Goal: Task Accomplishment & Management: Use online tool/utility

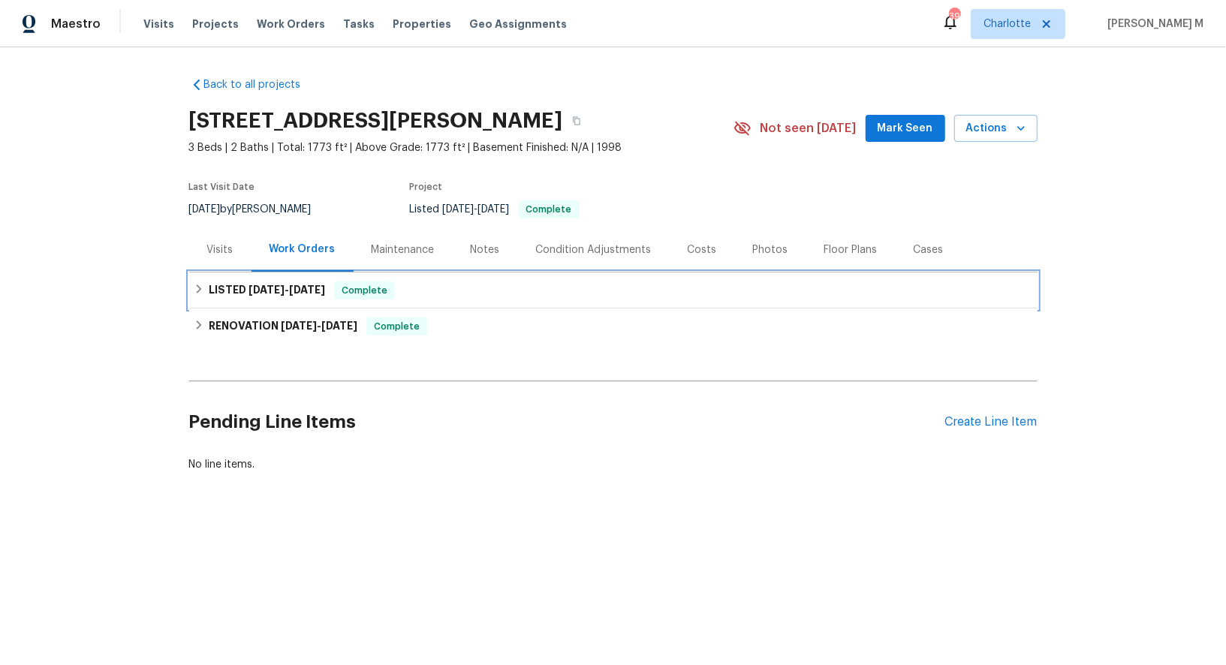
click at [267, 273] on div "LISTED [DATE] - [DATE] Complete" at bounding box center [613, 291] width 849 height 36
click at [246, 288] on h6 "LISTED [DATE] - [DATE]" at bounding box center [267, 291] width 116 height 18
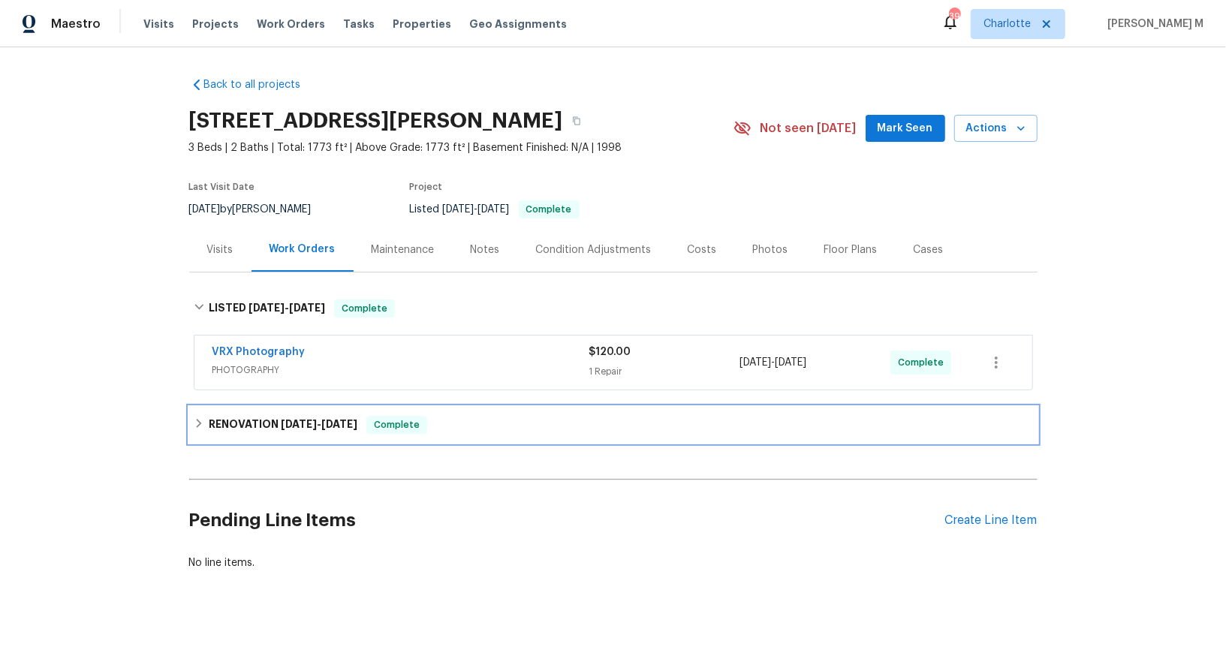
click at [272, 407] on div "RENOVATION [DATE] - [DATE] Complete" at bounding box center [613, 425] width 849 height 36
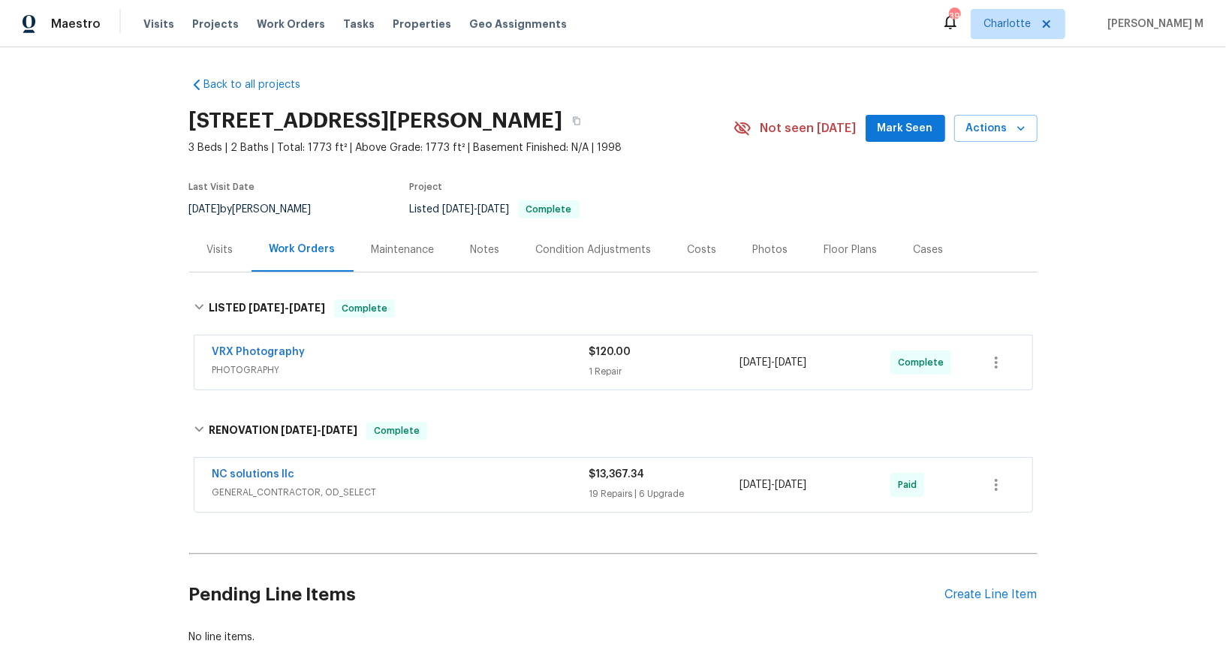
click at [404, 253] on div "Maintenance" at bounding box center [403, 250] width 99 height 44
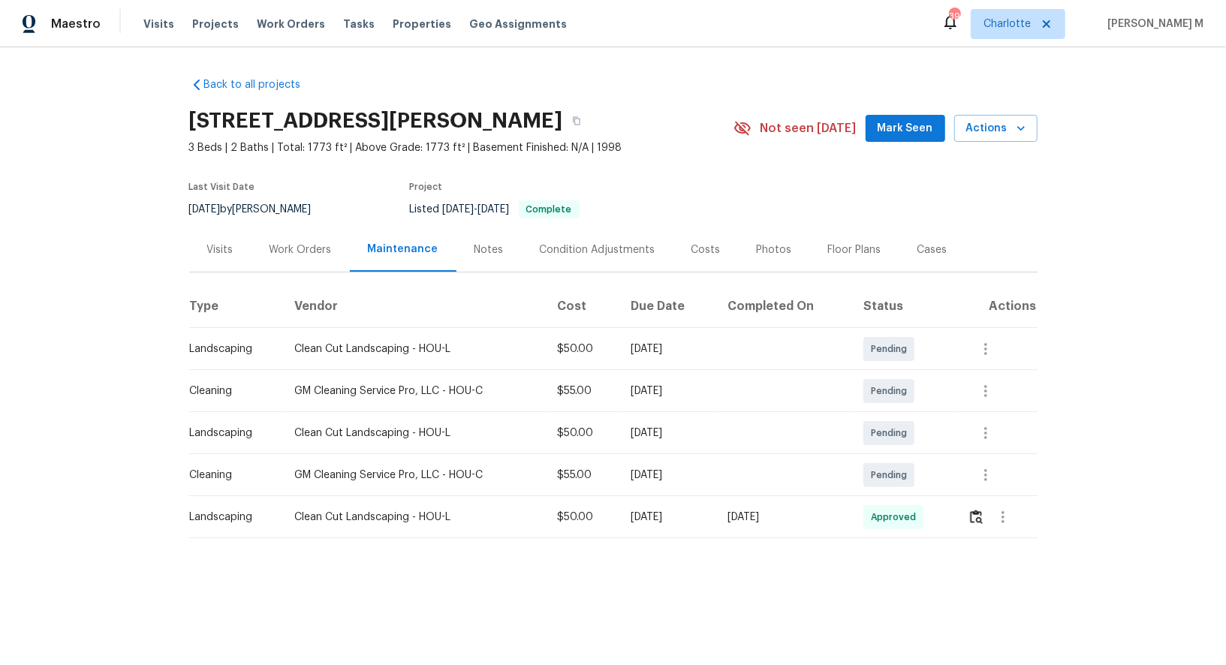
click at [288, 256] on div "Work Orders" at bounding box center [301, 250] width 98 height 44
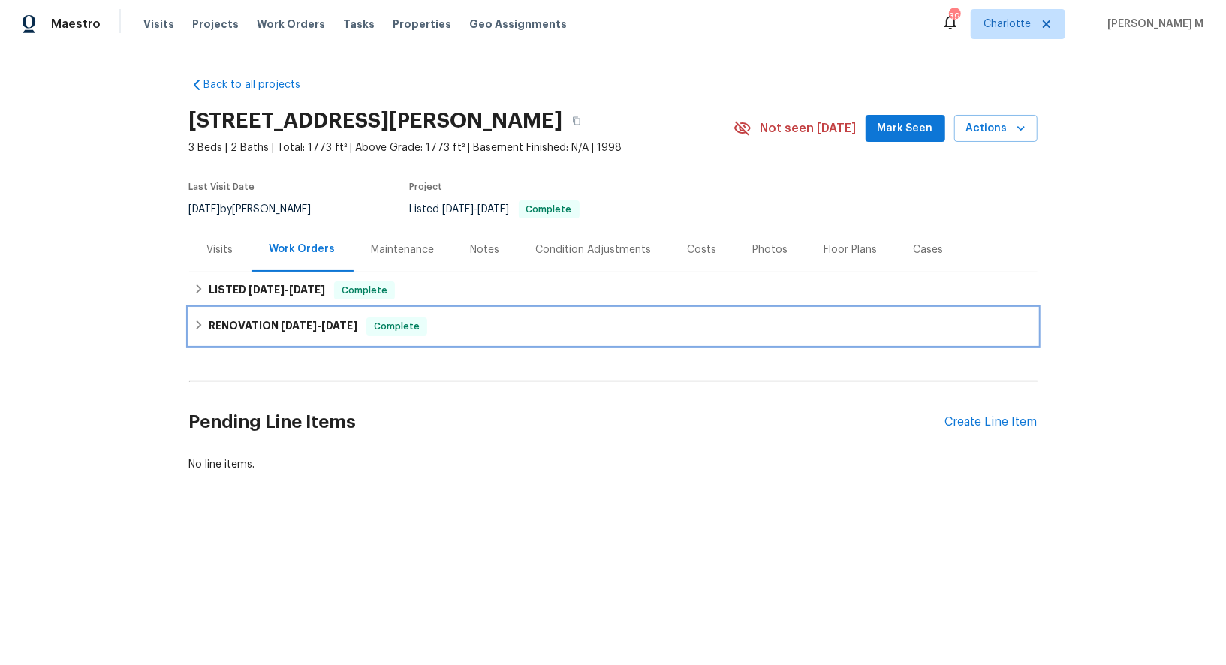
click at [282, 309] on div "RENOVATION [DATE] - [DATE] Complete" at bounding box center [613, 327] width 849 height 36
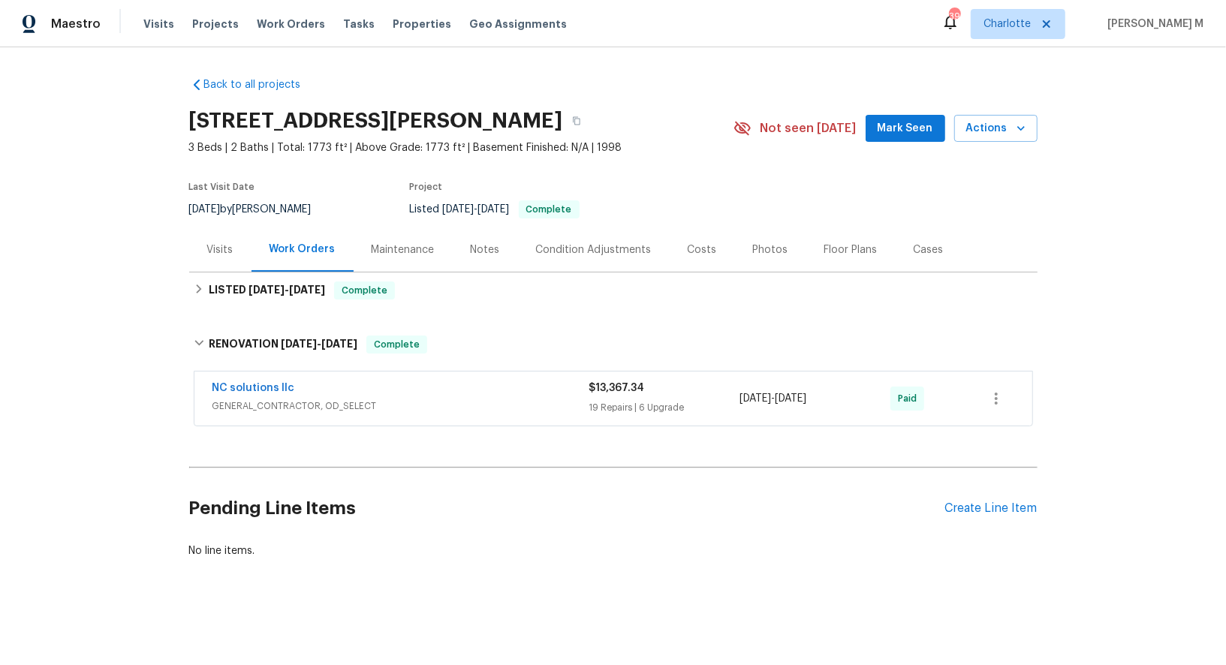
click at [275, 307] on div "Back to all projects 2223 Laurel Branch Way, Houston, TX 77014 3 Beds | 2 Baths…" at bounding box center [613, 317] width 849 height 505
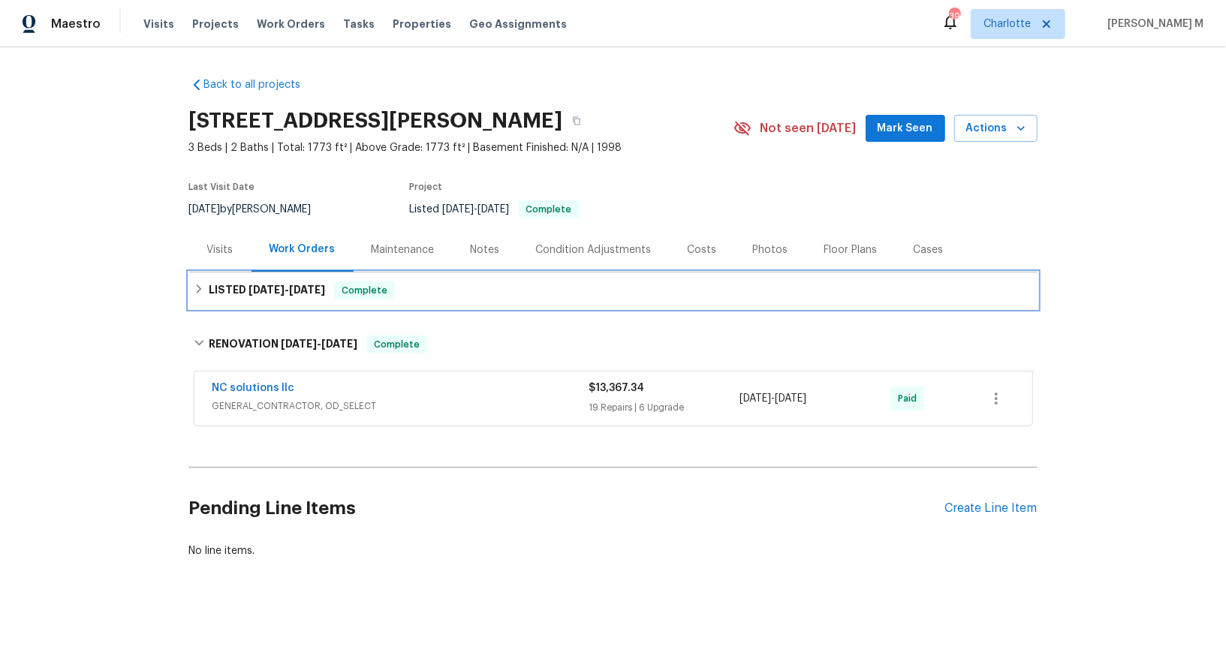
click at [276, 291] on h6 "LISTED 9/9/25 - 9/10/25" at bounding box center [267, 291] width 116 height 18
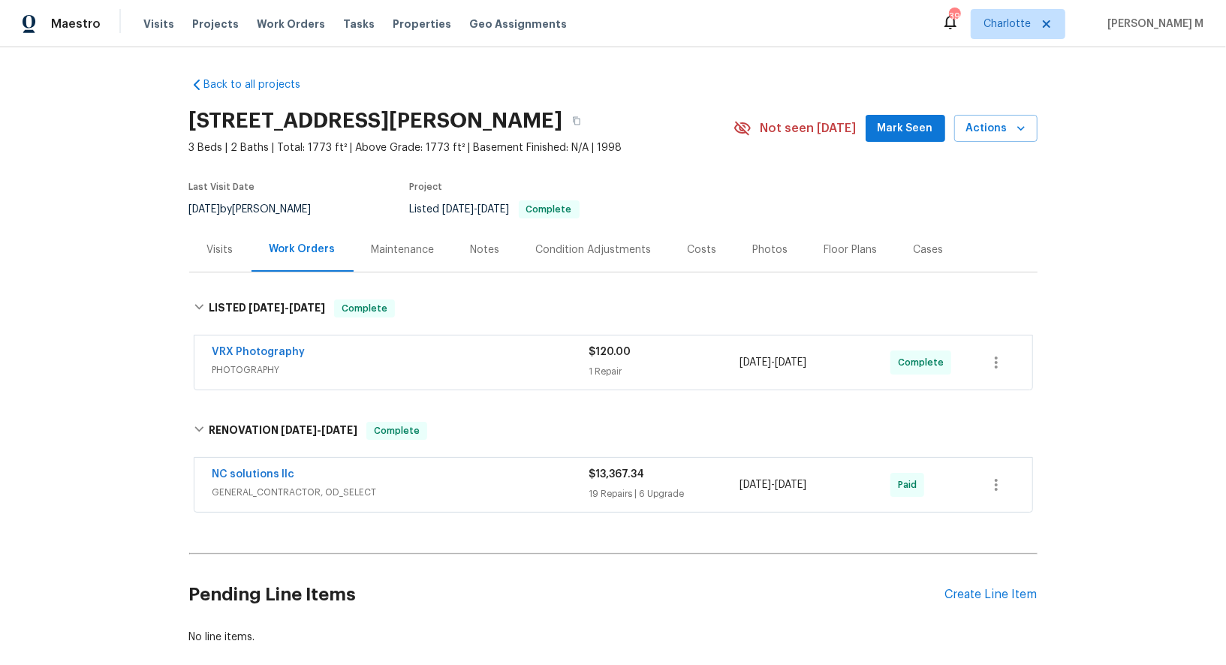
click at [273, 485] on span "GENERAL_CONTRACTOR, OD_SELECT" at bounding box center [401, 492] width 377 height 15
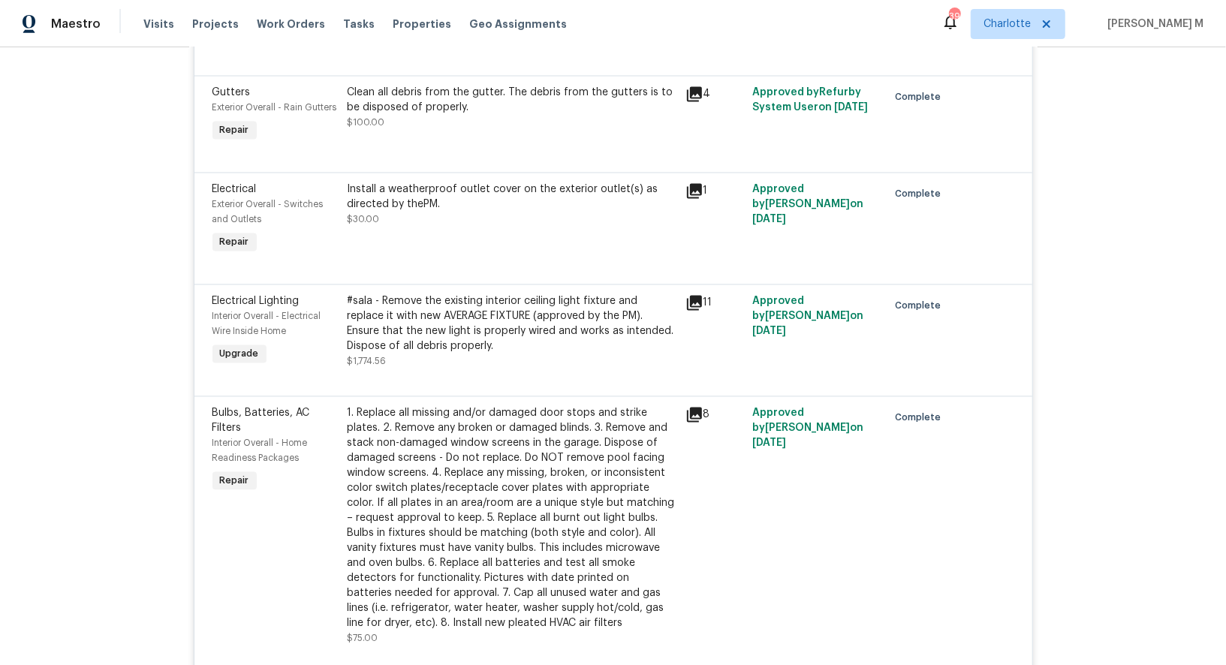
scroll to position [3249, 0]
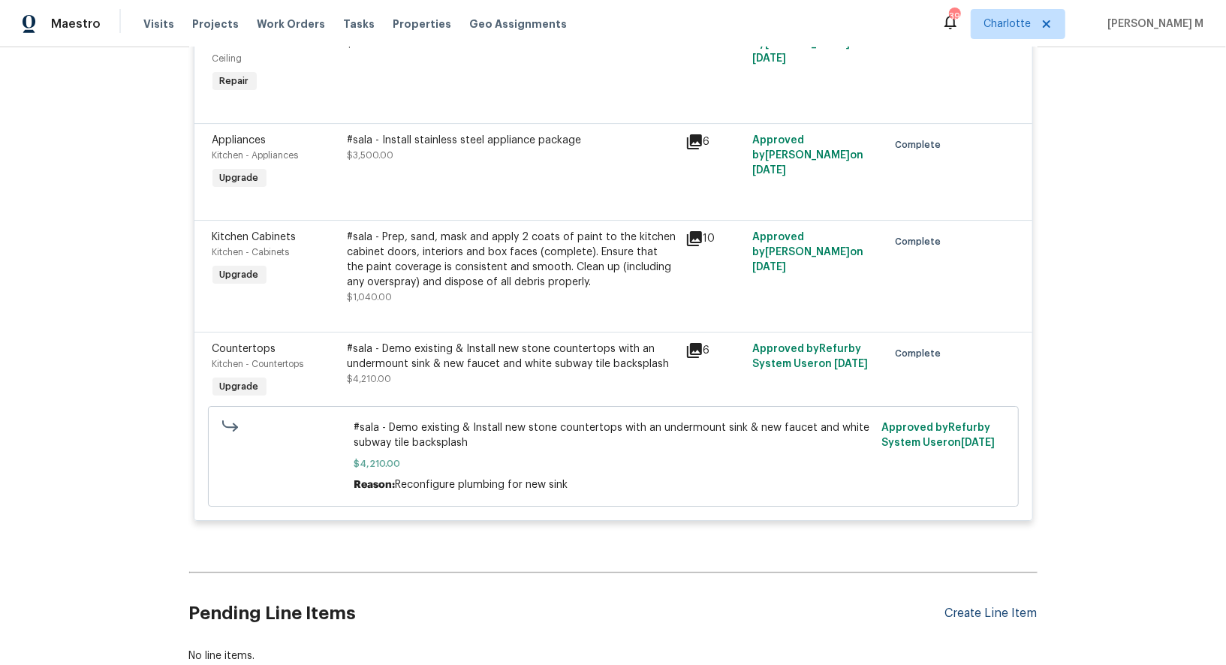
click at [997, 607] on div "Create Line Item" at bounding box center [991, 614] width 92 height 14
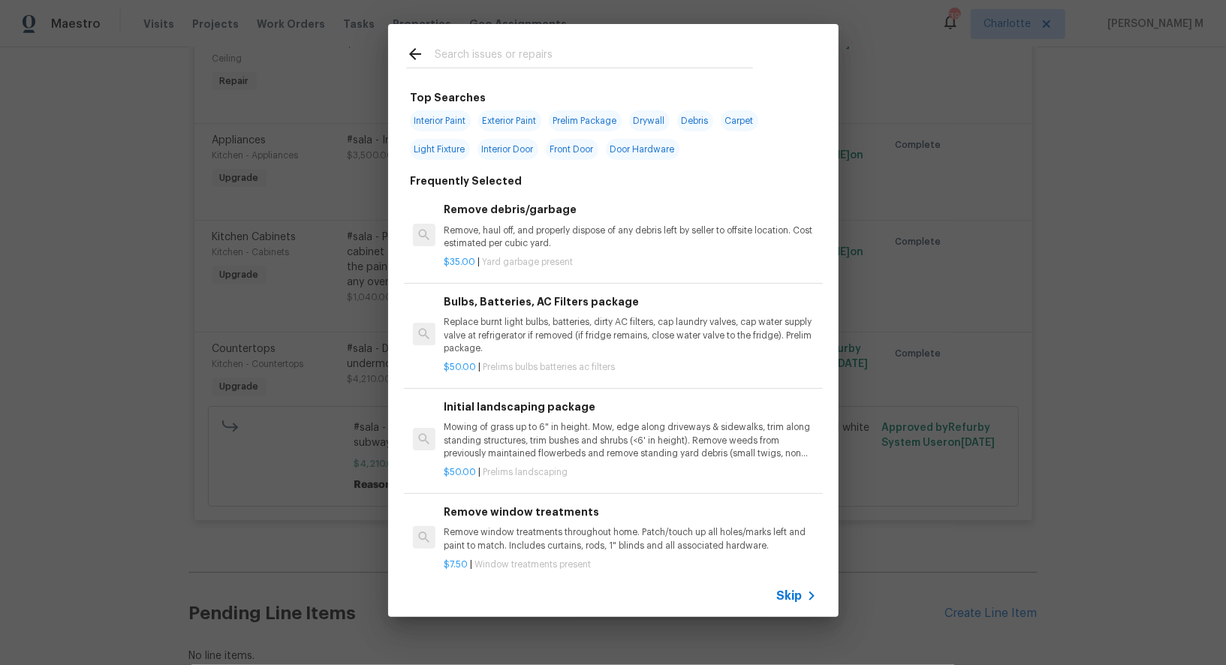
click at [797, 601] on span "Skip" at bounding box center [790, 596] width 26 height 15
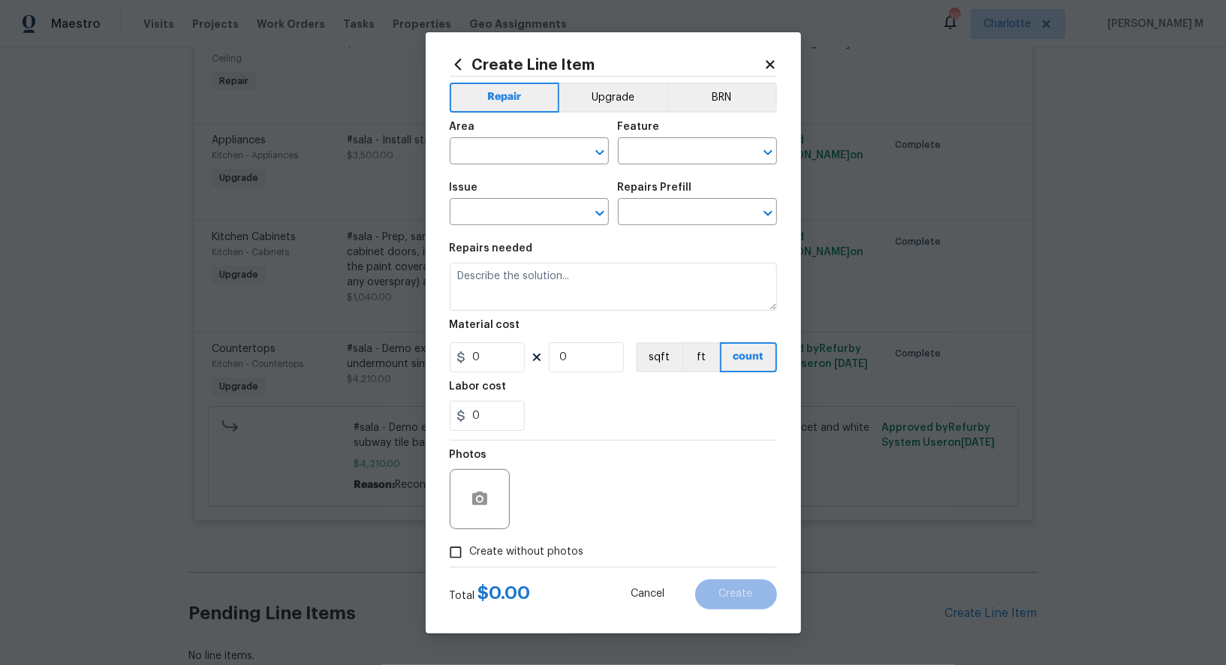
click at [504, 141] on div "Area" at bounding box center [529, 132] width 159 height 20
click at [503, 149] on input "text" at bounding box center [508, 152] width 117 height 23
type input "Back"
click at [514, 233] on ul "Exterior Addition Exterior Overall" at bounding box center [528, 205] width 161 height 62
click at [514, 225] on li "Exterior Overall" at bounding box center [528, 217] width 161 height 25
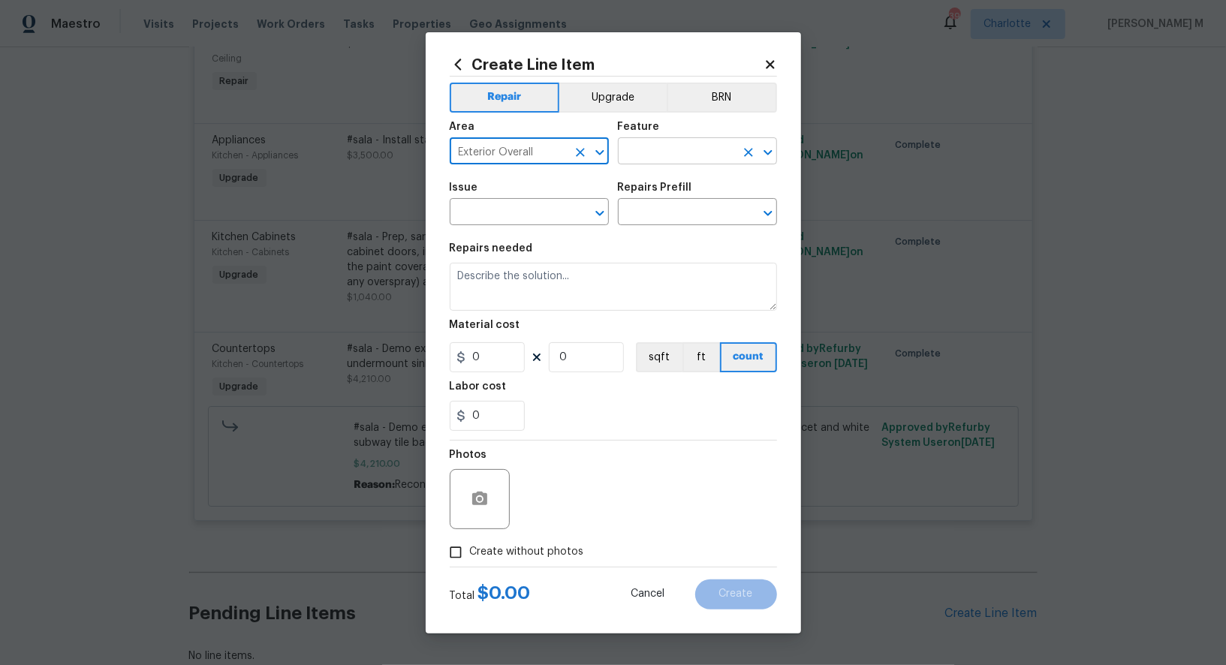
type input "Exterior Overall"
click at [638, 164] on input "text" at bounding box center [676, 152] width 117 height 23
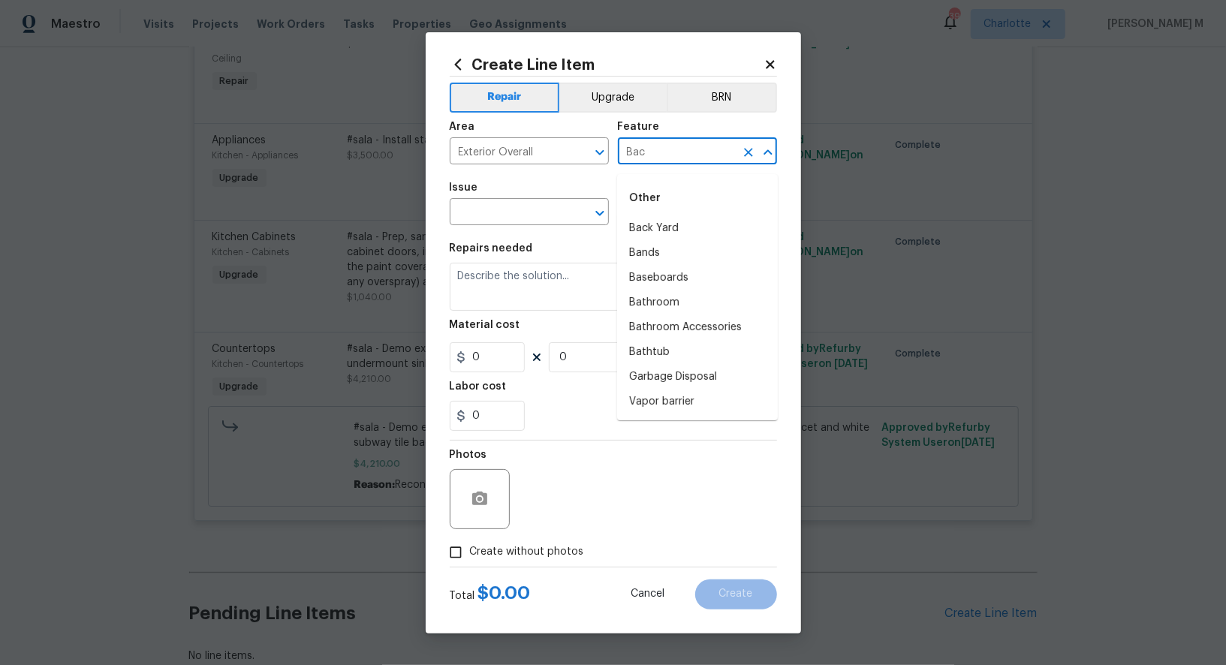
type input "Back"
type input "doo"
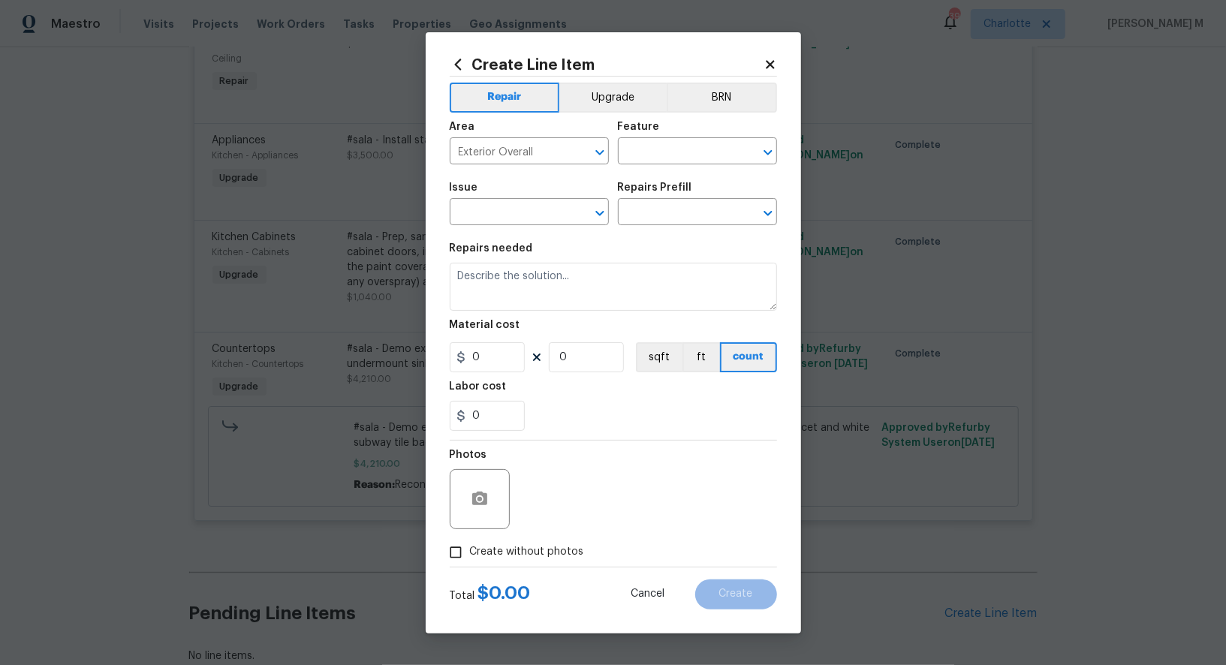
click at [525, 202] on div "Issue" at bounding box center [529, 192] width 159 height 20
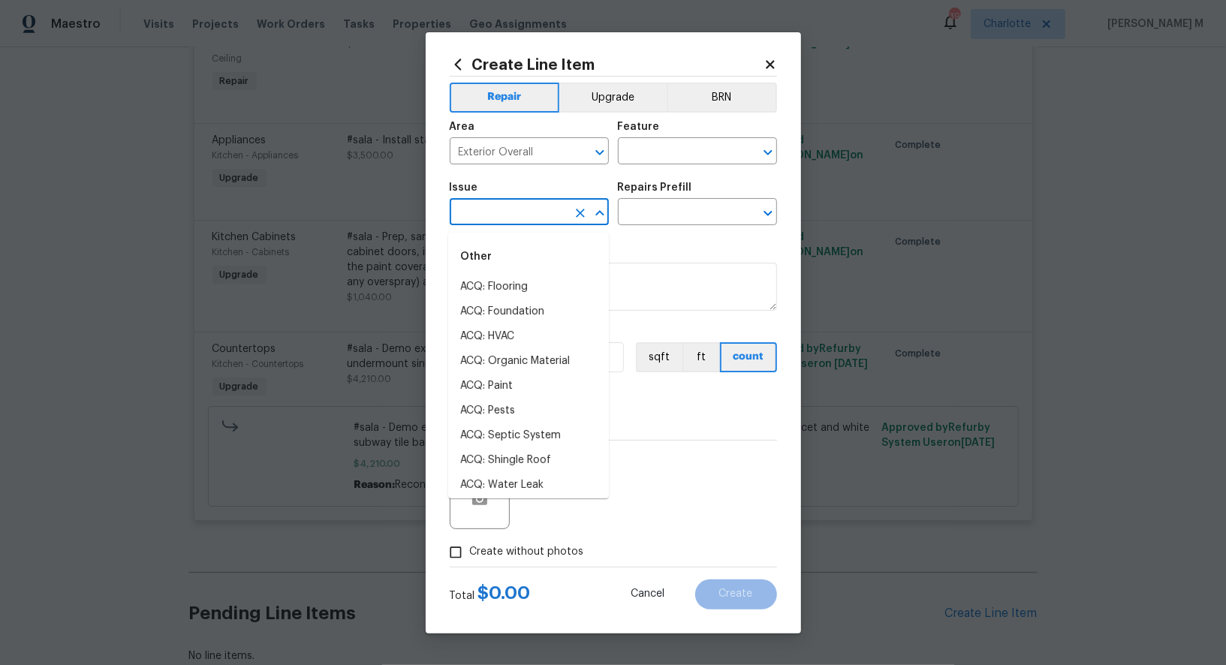
click at [516, 210] on input "text" at bounding box center [508, 213] width 117 height 23
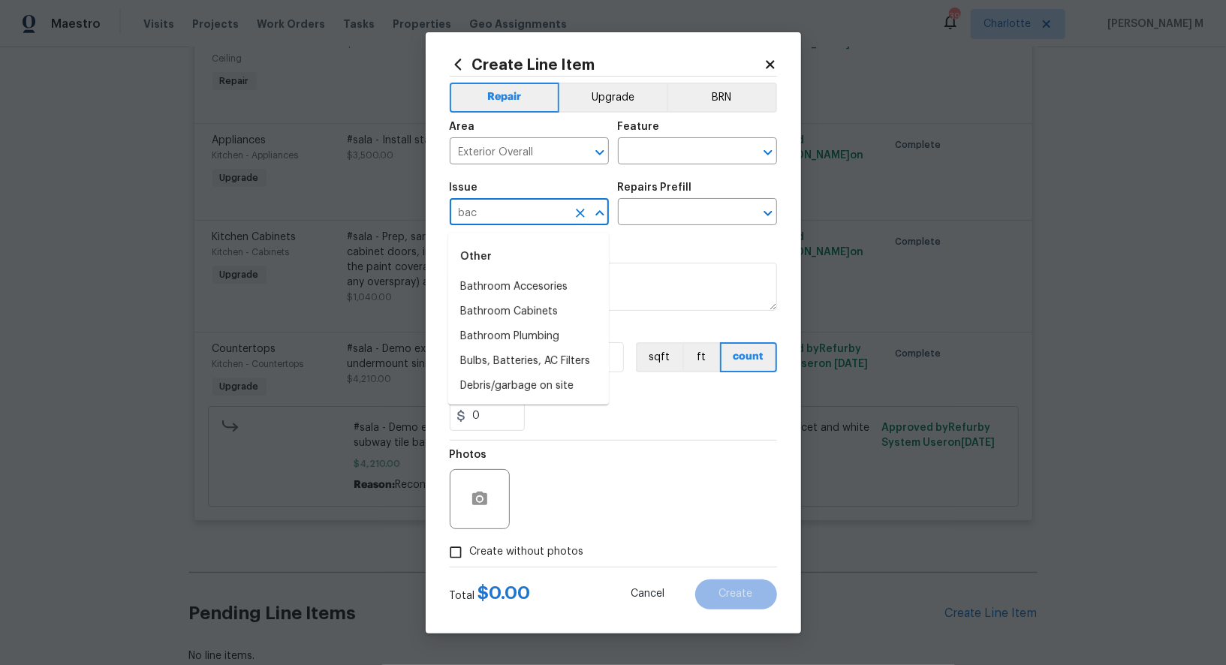
type input "back"
